Goal: Navigation & Orientation: Find specific page/section

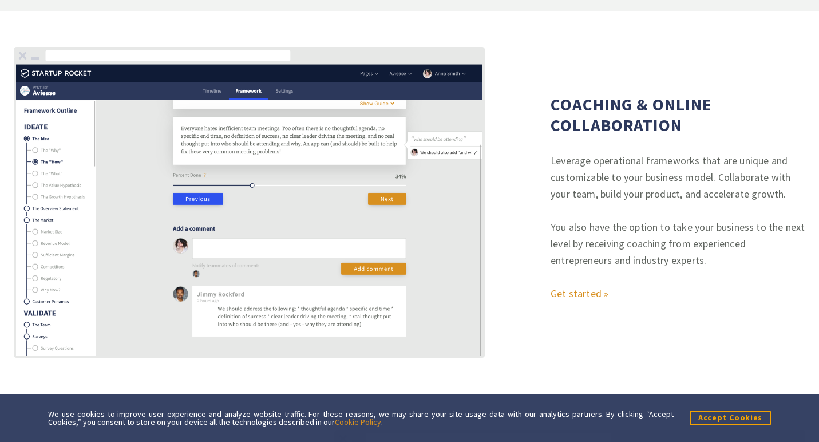
scroll to position [1747, 0]
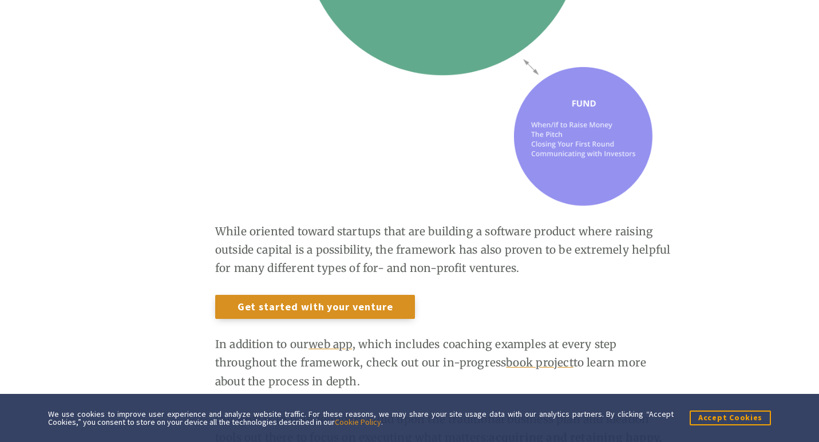
scroll to position [1217, 0]
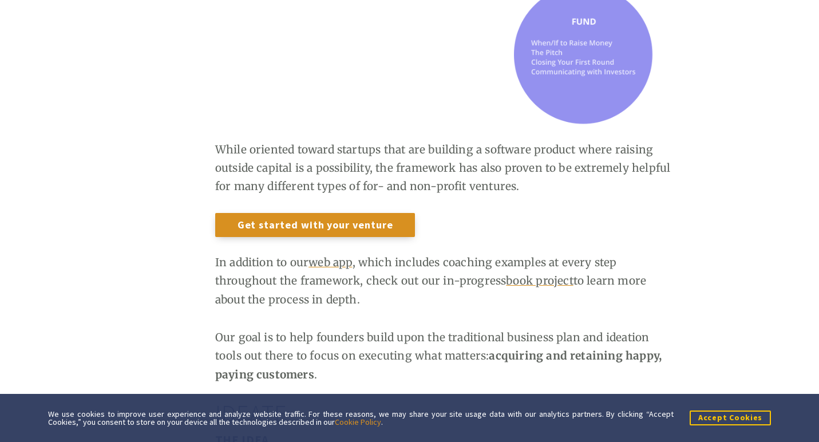
click at [715, 417] on button "Accept Cookies" at bounding box center [730, 417] width 81 height 14
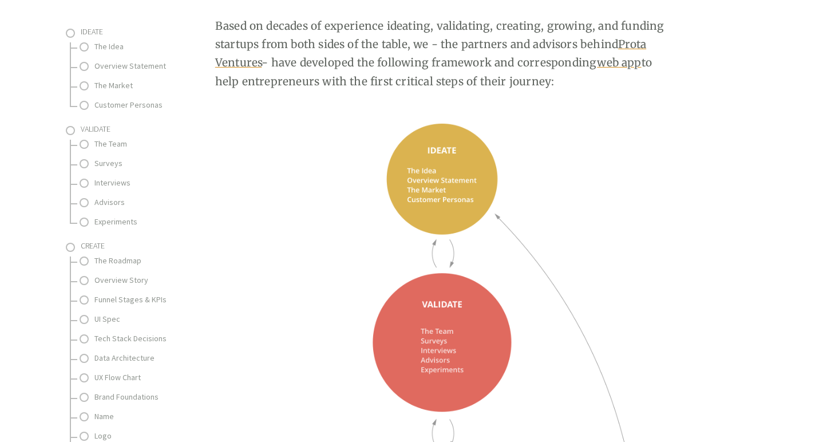
scroll to position [196, 0]
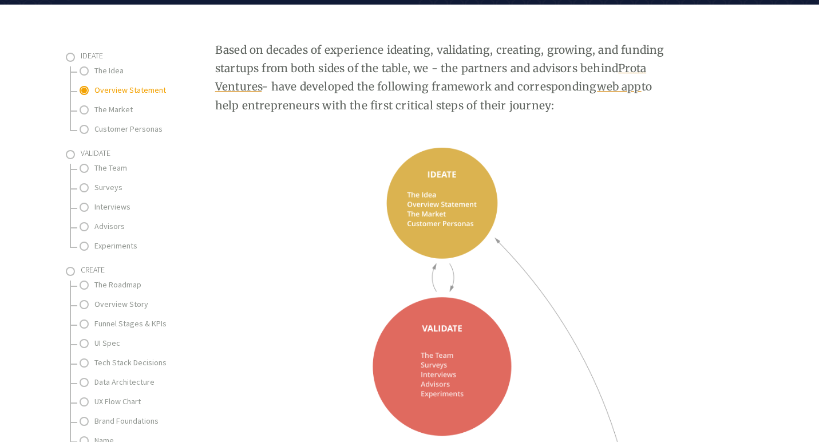
click at [117, 90] on link "Overview Statement" at bounding box center [151, 90] width 114 height 14
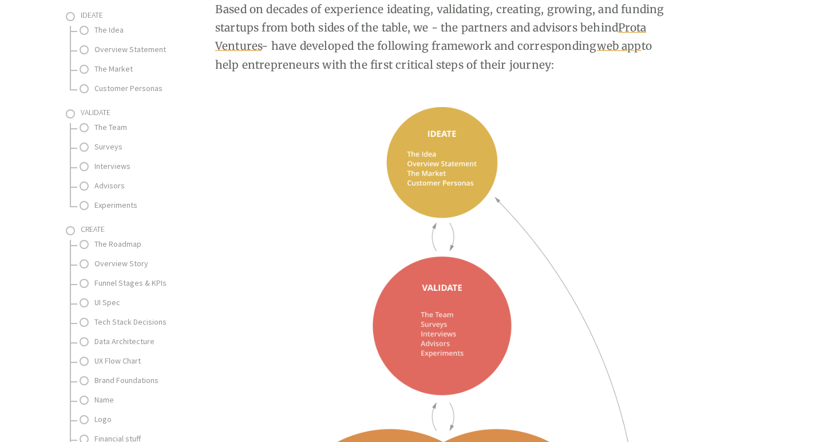
scroll to position [46, 0]
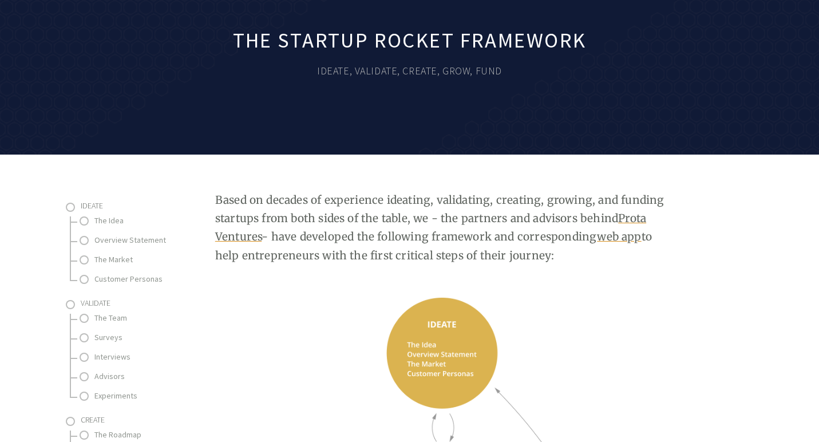
click at [81, 208] on li "Ideate The Idea Overview Statement The Market Customer Personas" at bounding box center [175, 242] width 188 height 90
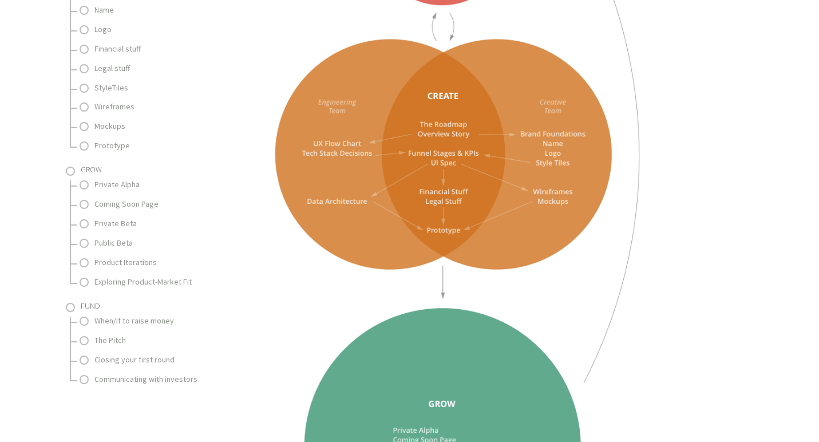
scroll to position [603, 0]
